Goal: Information Seeking & Learning: Learn about a topic

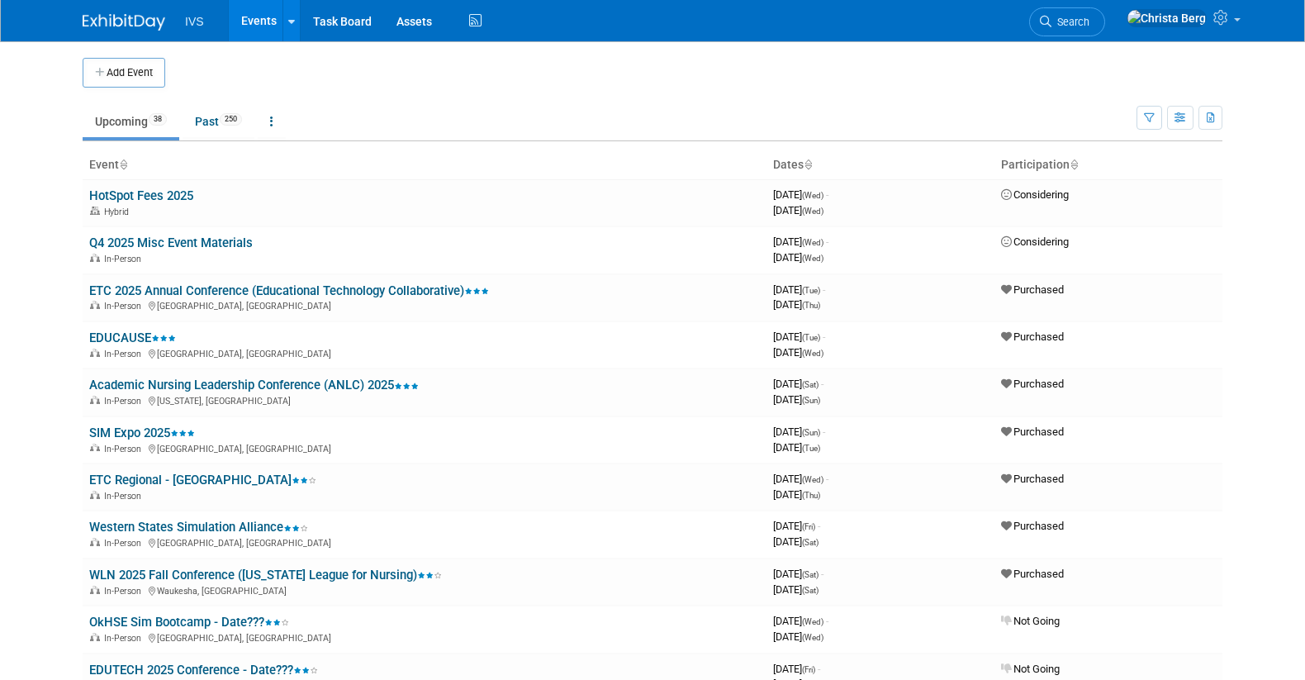
click at [817, 49] on div "Add Event" at bounding box center [652, 64] width 1139 height 46
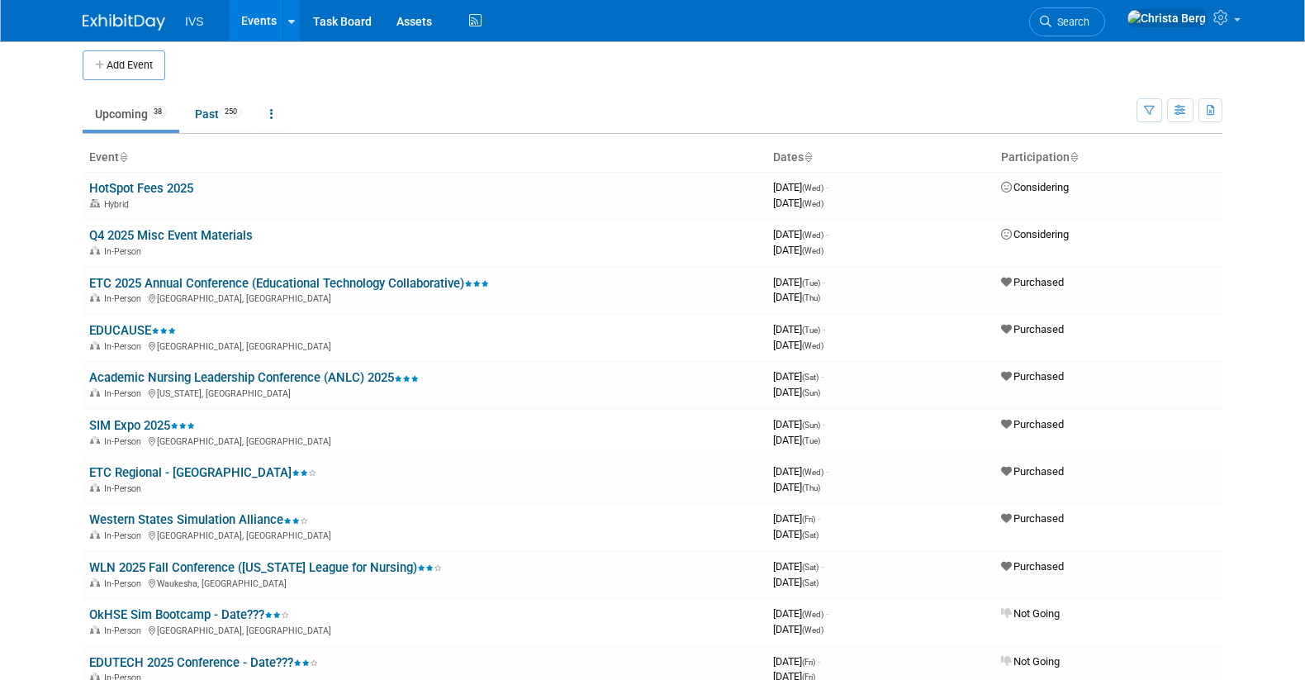
scroll to position [8, 0]
click at [410, 24] on link "Assets" at bounding box center [414, 20] width 60 height 41
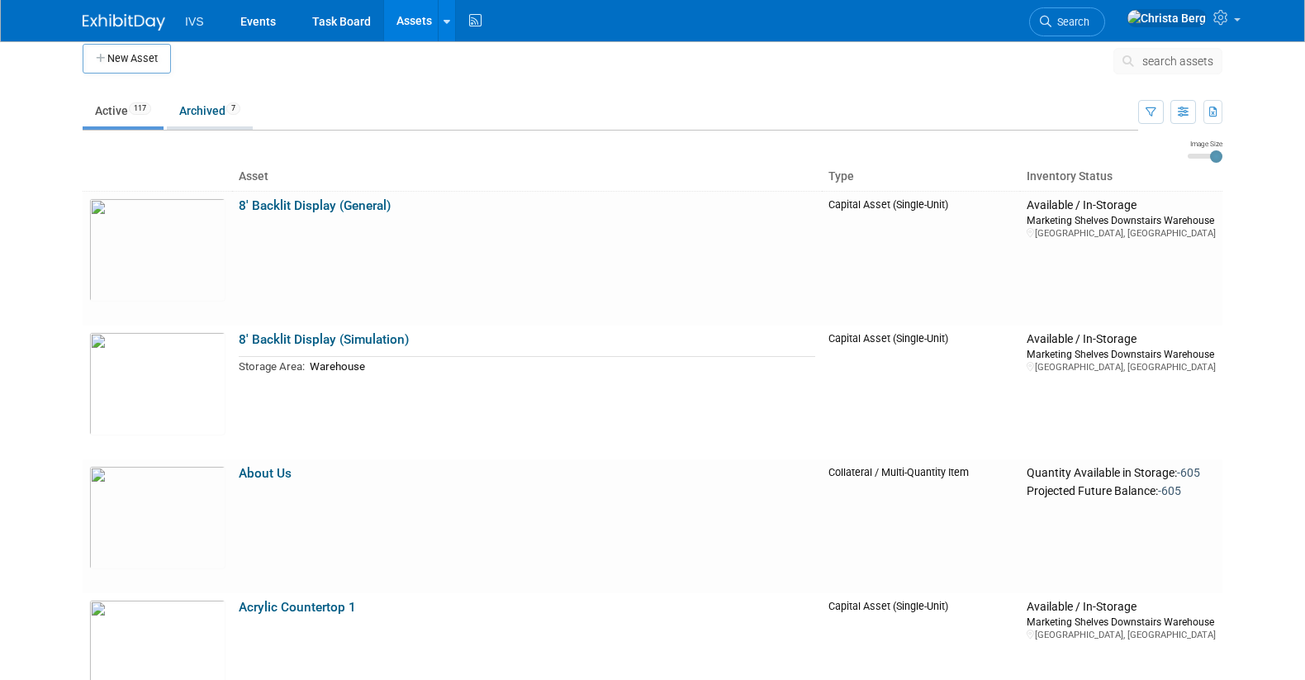
click at [192, 122] on link "Archived 7" at bounding box center [210, 110] width 86 height 31
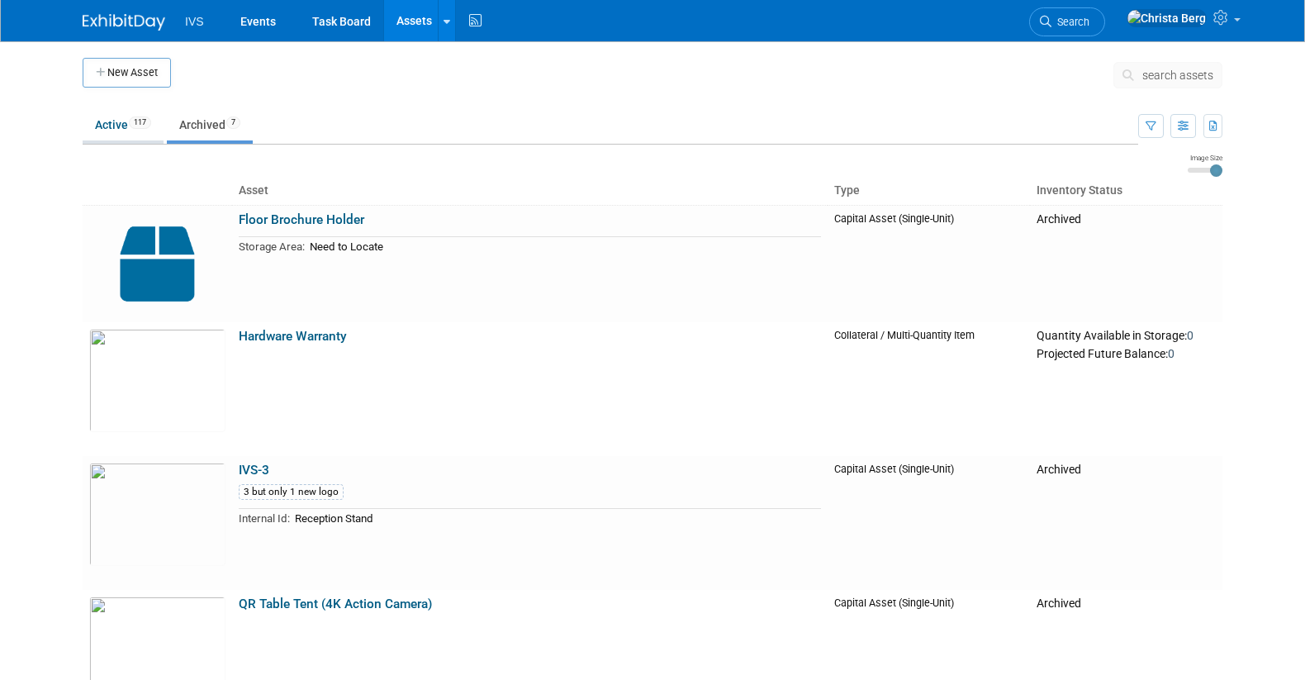
click at [102, 123] on link "Active 117" at bounding box center [123, 124] width 81 height 31
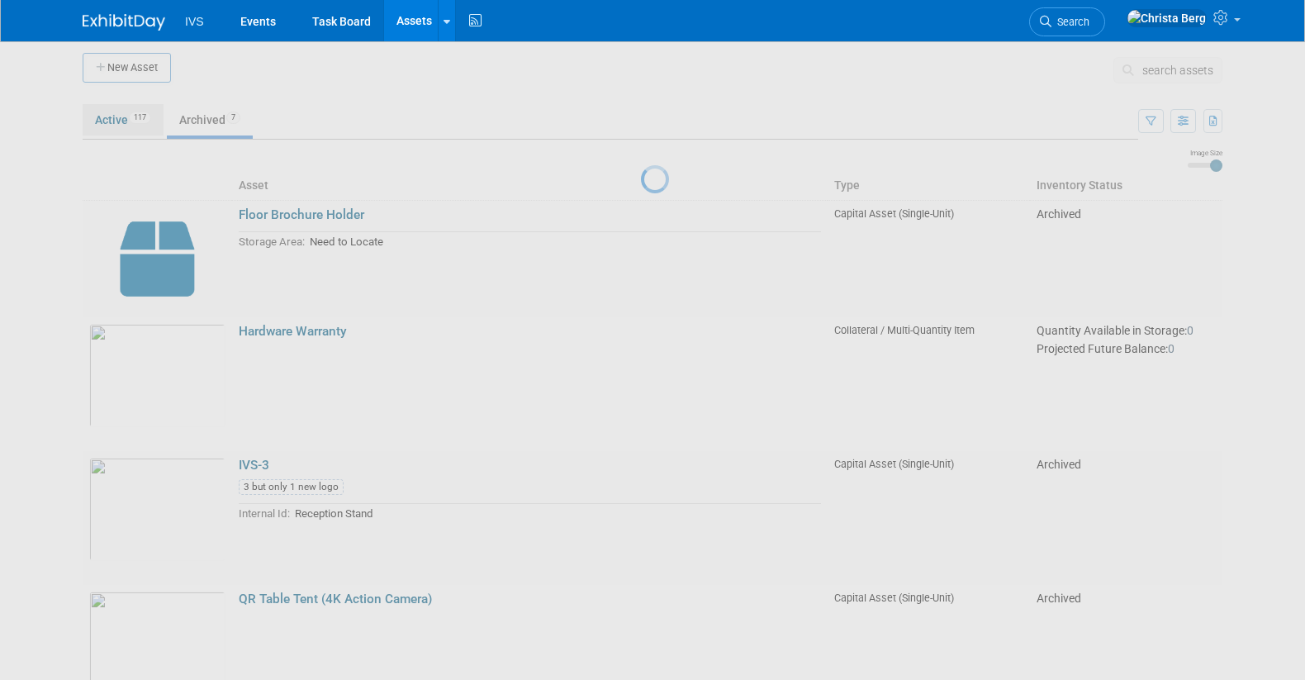
scroll to position [7, 0]
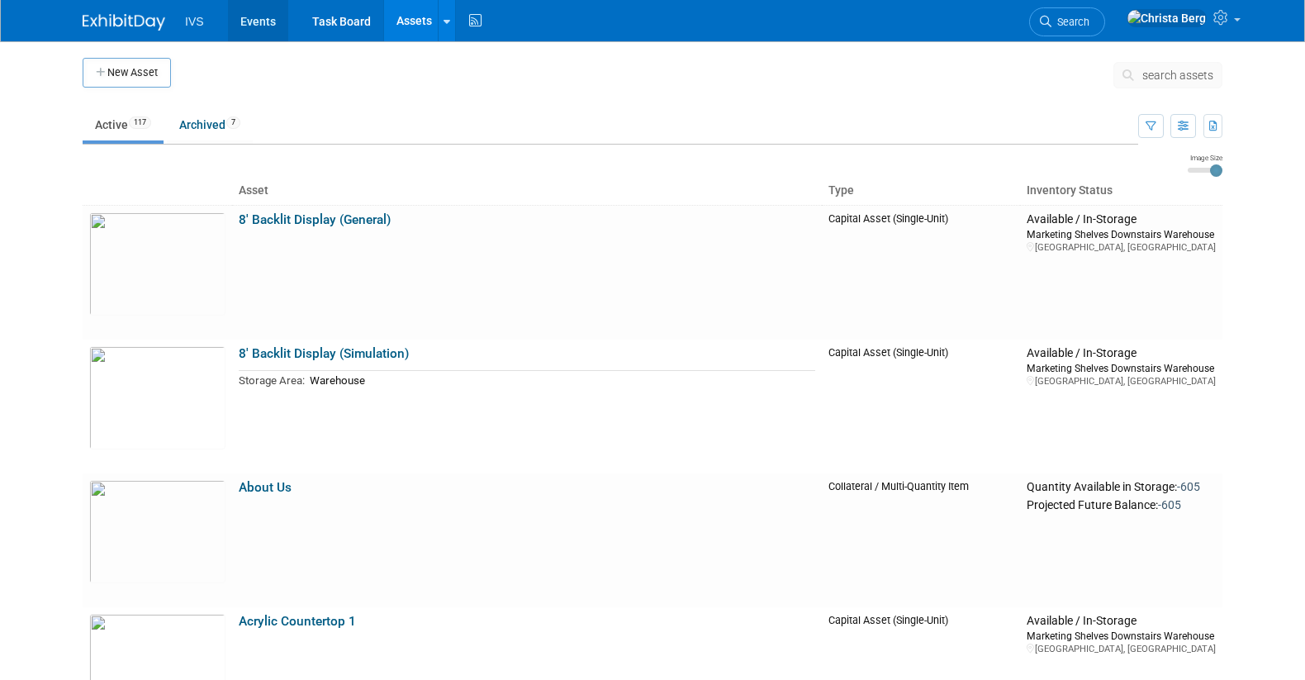
click at [250, 19] on link "Events" at bounding box center [258, 20] width 60 height 41
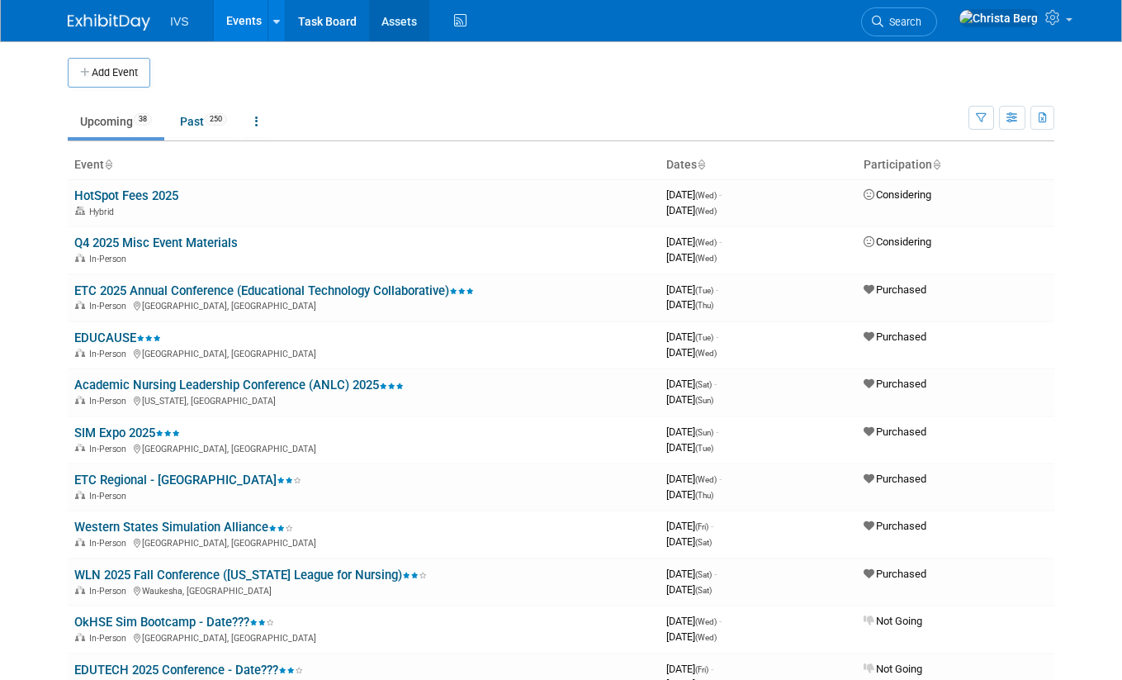
click at [393, 25] on link "Assets" at bounding box center [399, 20] width 60 height 41
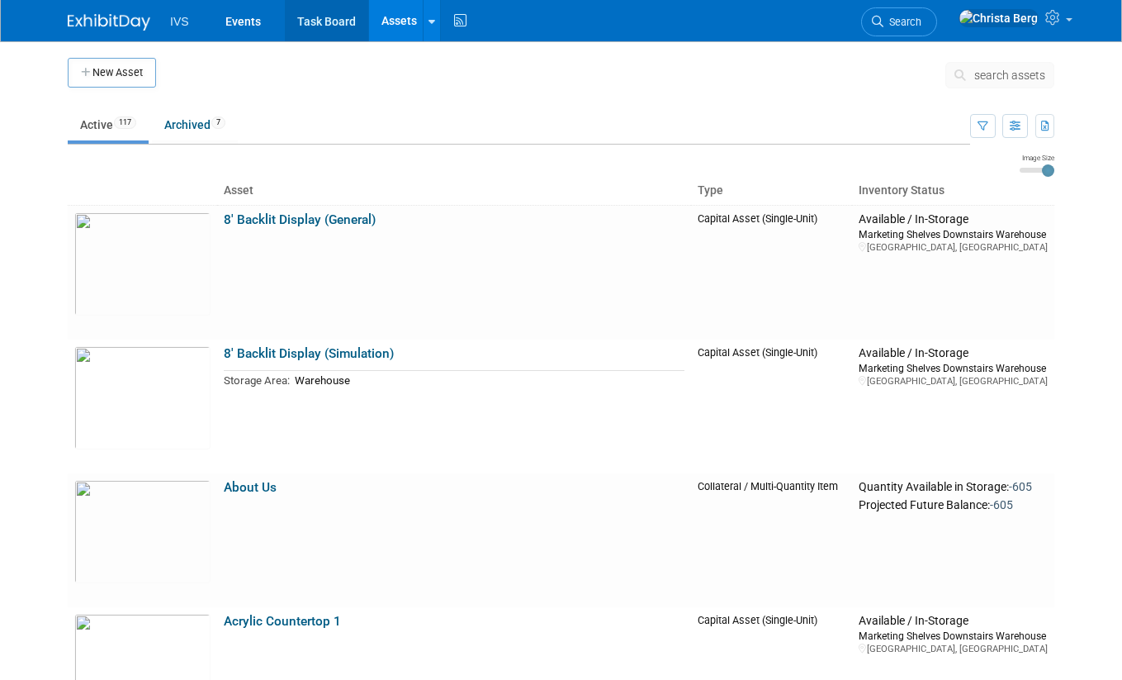
click at [317, 28] on link "Task Board" at bounding box center [326, 20] width 83 height 41
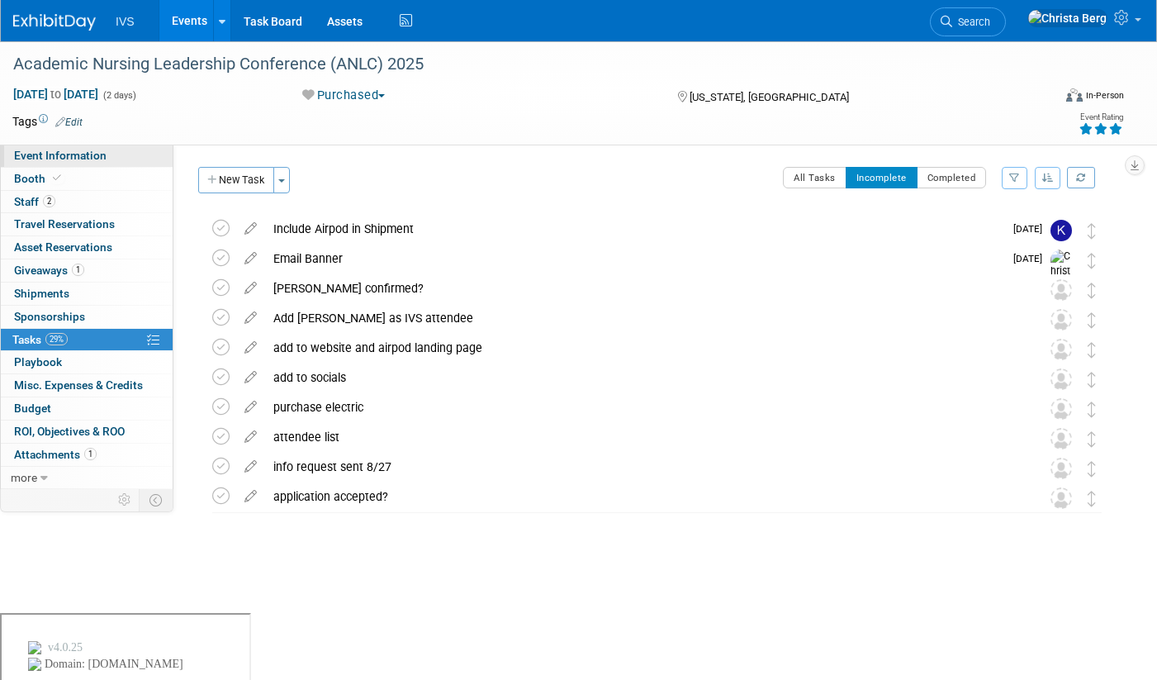
click at [60, 158] on span "Event Information" at bounding box center [60, 155] width 92 height 13
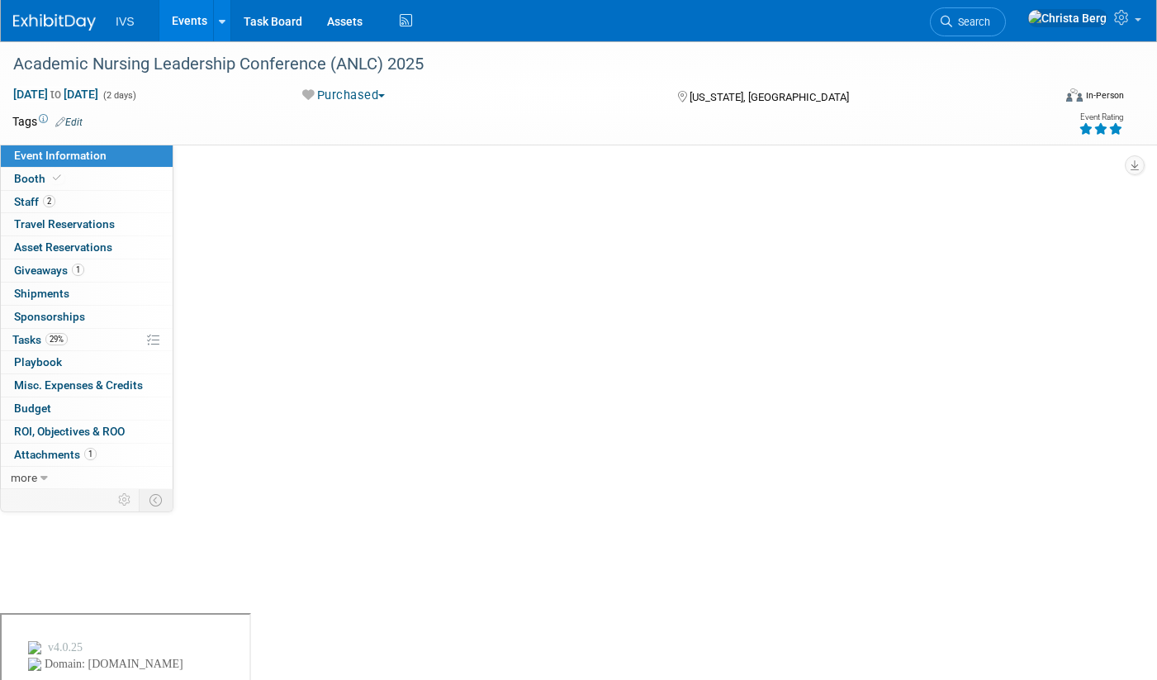
select select "National"
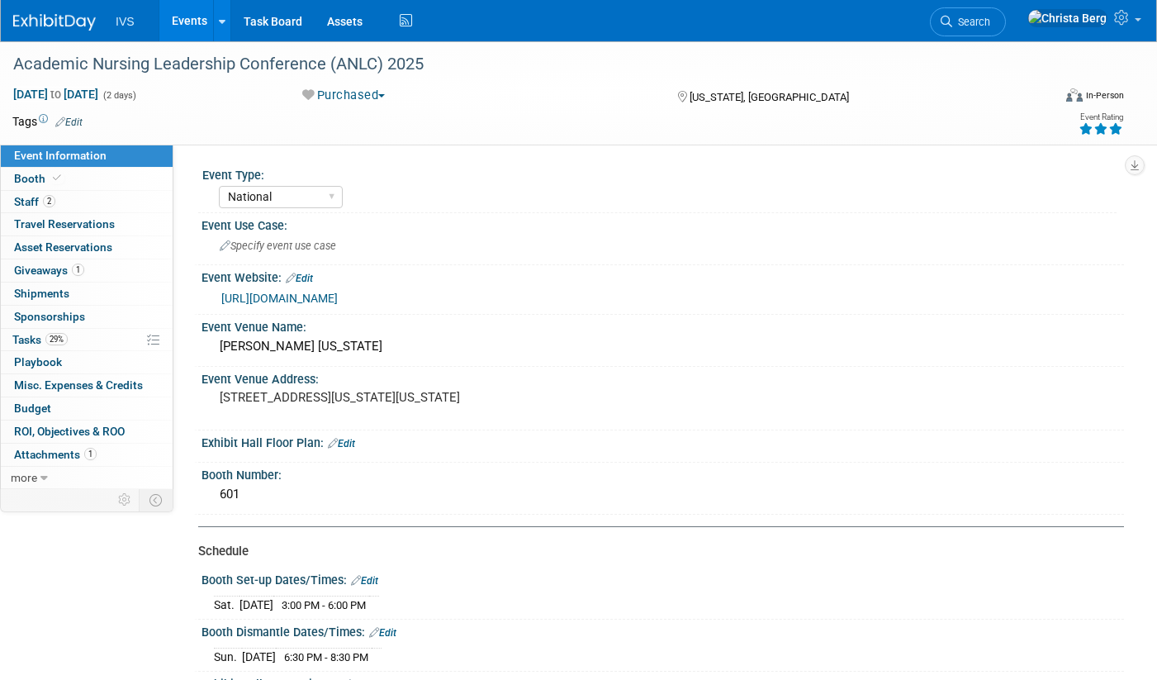
click at [338, 297] on link "[URL][DOMAIN_NAME]" at bounding box center [279, 297] width 116 height 13
click at [122, 182] on link "Booth" at bounding box center [87, 179] width 172 height 22
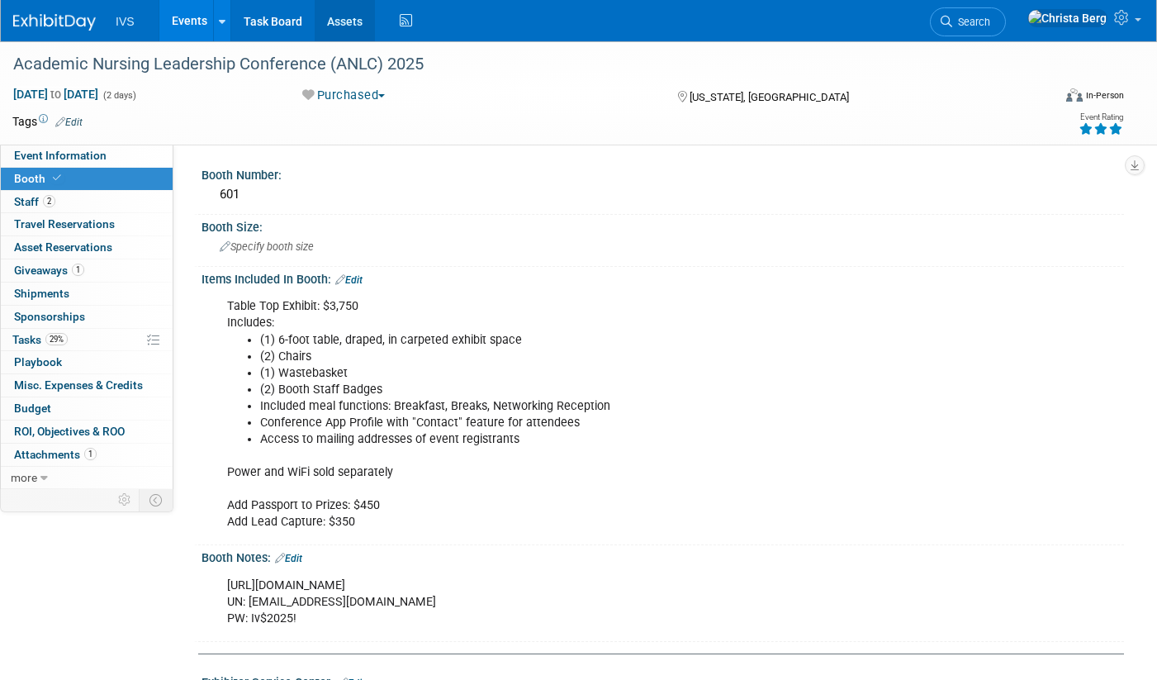
click at [345, 17] on link "Assets" at bounding box center [345, 20] width 60 height 41
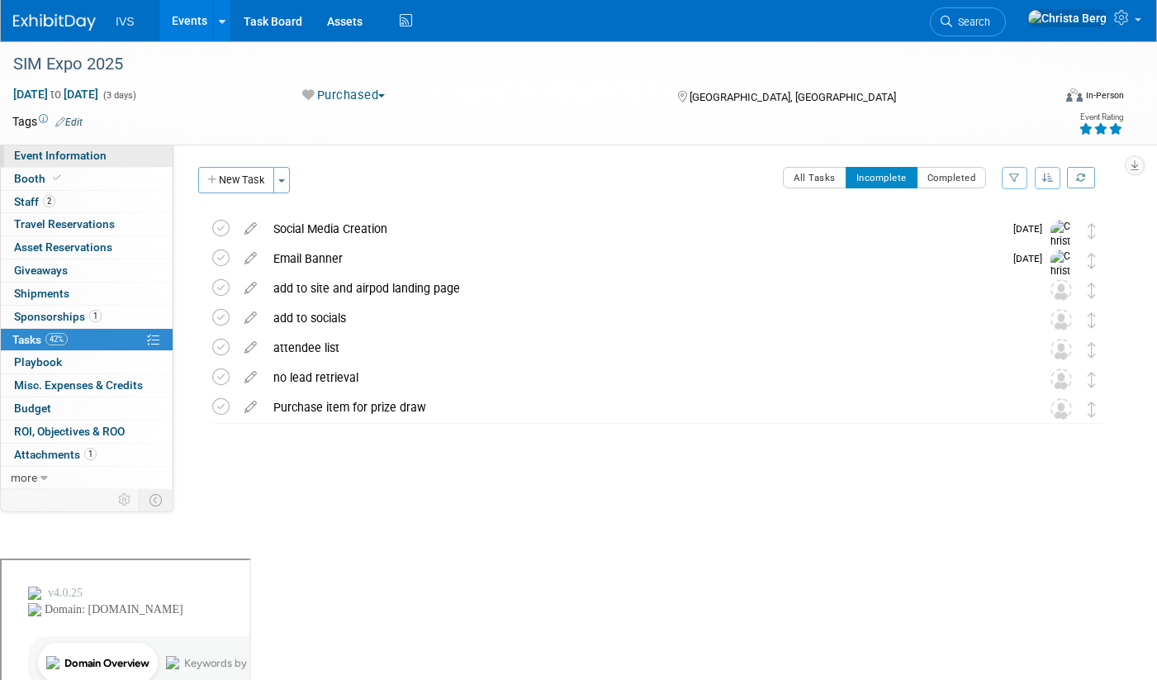
click at [85, 154] on span "Event Information" at bounding box center [60, 155] width 92 height 13
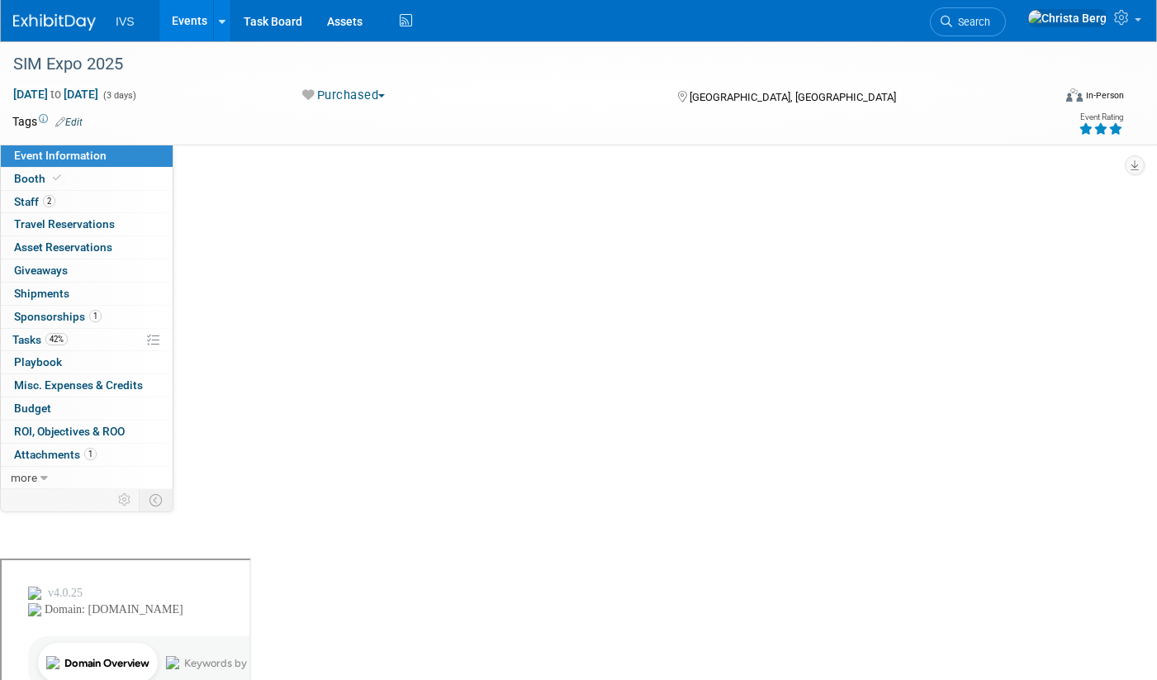
select select "National"
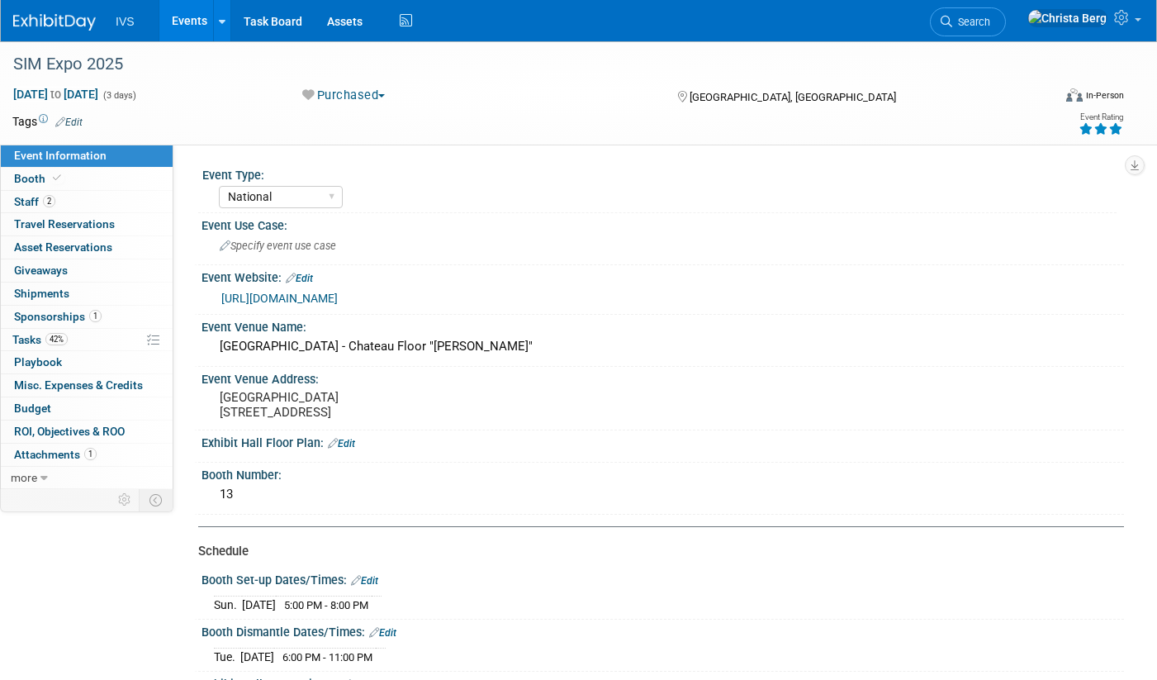
click at [324, 304] on link "https://simulationcanada.ca/conferences-events/sim-expo/" at bounding box center [279, 297] width 116 height 13
click at [86, 171] on link "Booth" at bounding box center [87, 179] width 172 height 22
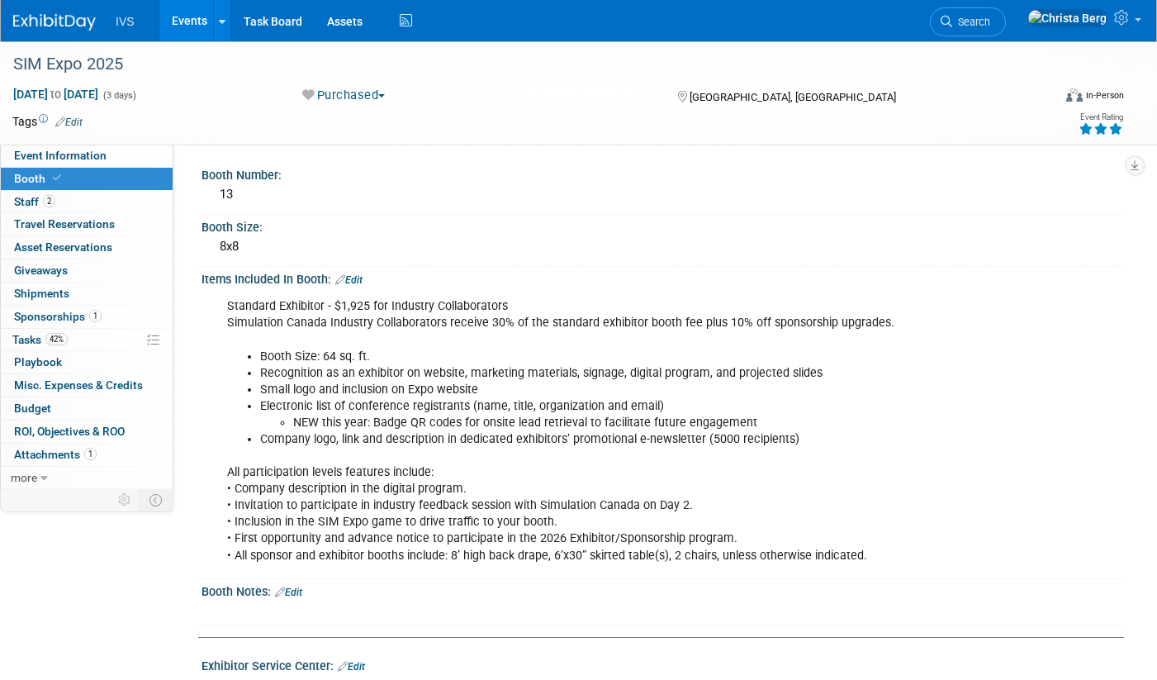
click at [187, 23] on link "Events" at bounding box center [189, 20] width 60 height 41
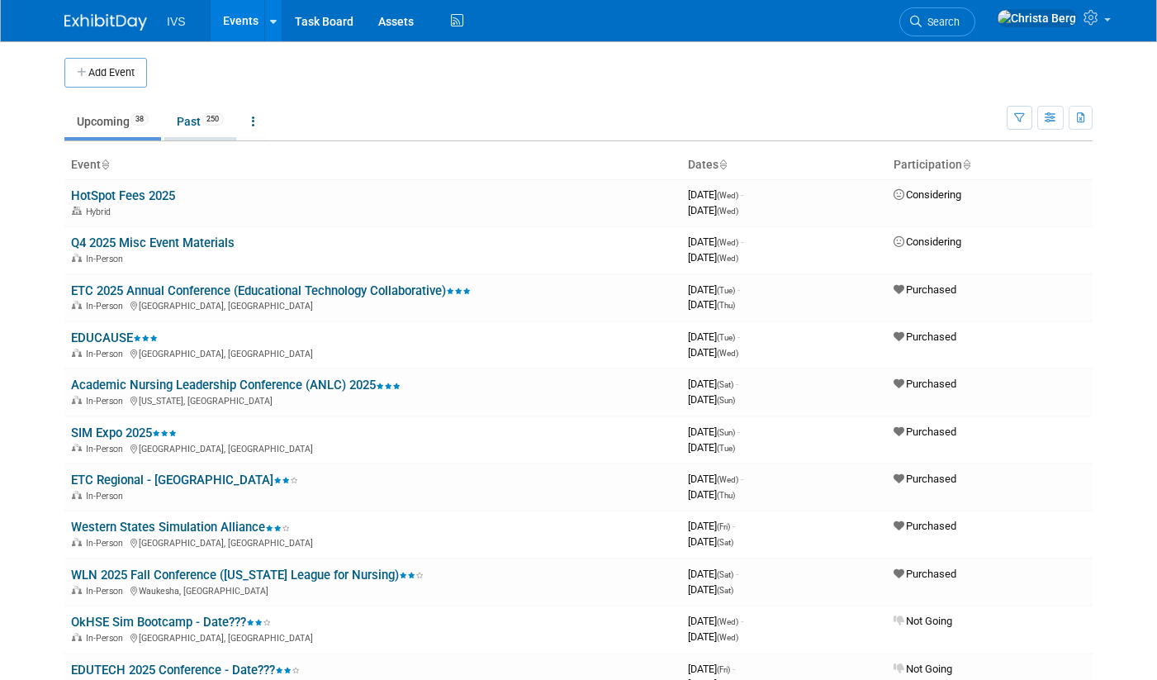
click at [190, 124] on link "Past 250" at bounding box center [200, 121] width 72 height 31
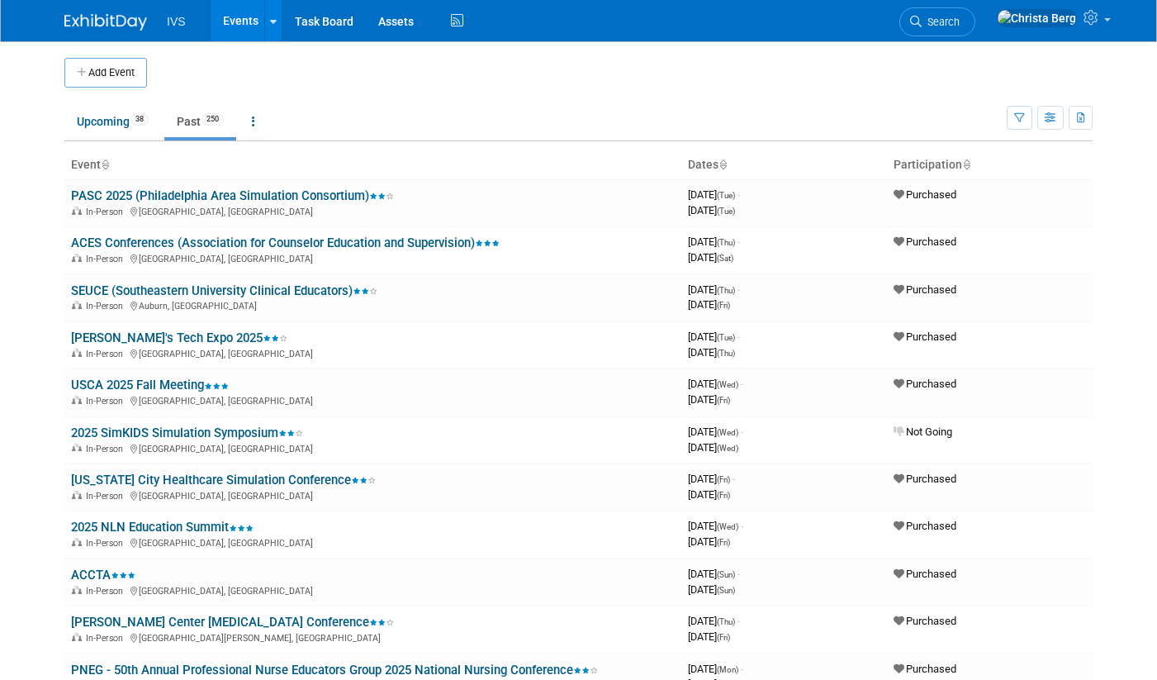
click at [190, 124] on link "Past 250" at bounding box center [200, 121] width 72 height 31
click at [92, 116] on link "Upcoming 38" at bounding box center [112, 121] width 97 height 31
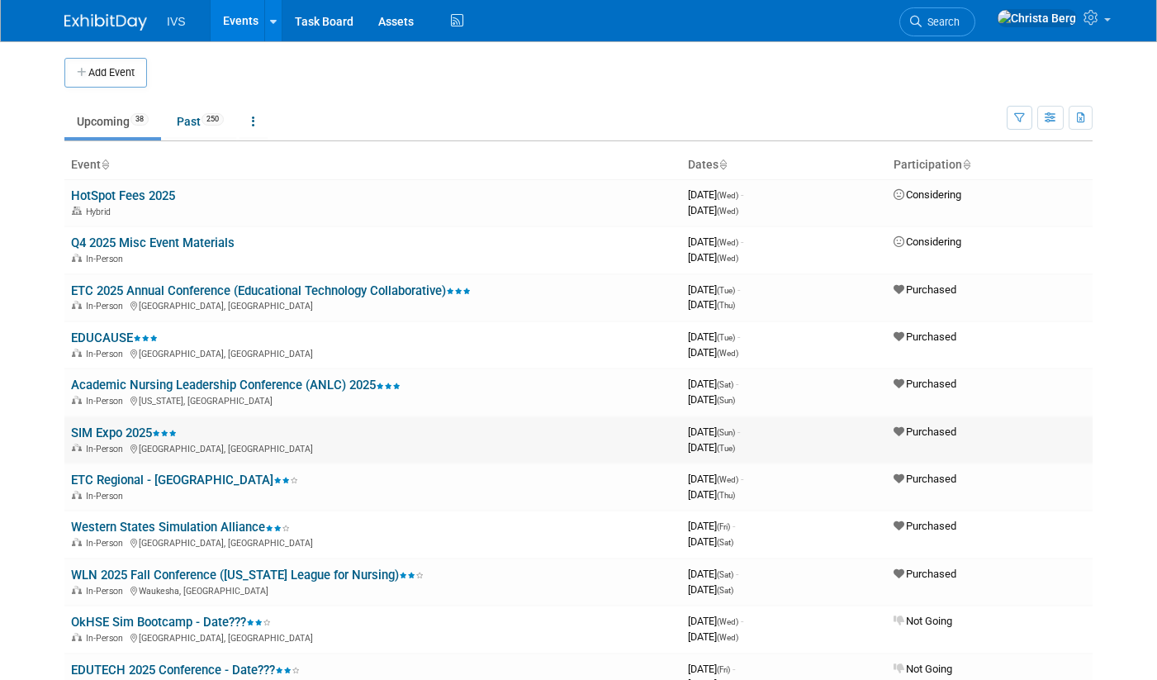
click at [136, 433] on link "SIM Expo 2025" at bounding box center [124, 432] width 106 height 15
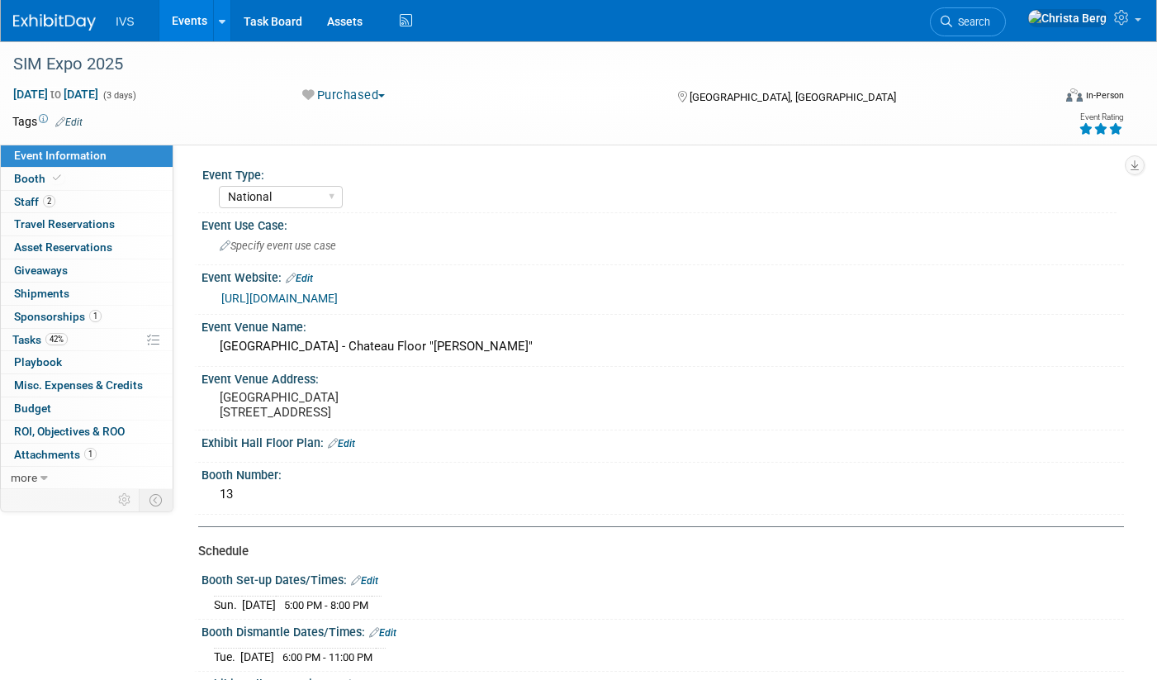
select select "National"
click at [88, 179] on link "Booth" at bounding box center [87, 179] width 172 height 22
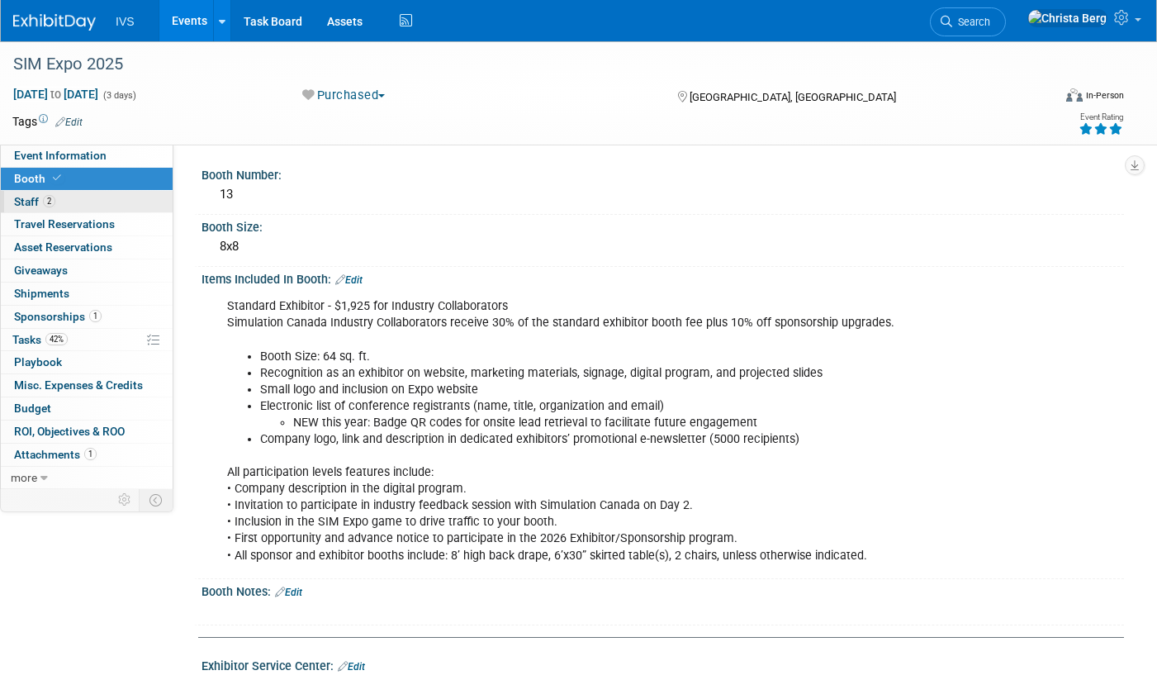
scroll to position [2, 0]
